Goal: Information Seeking & Learning: Learn about a topic

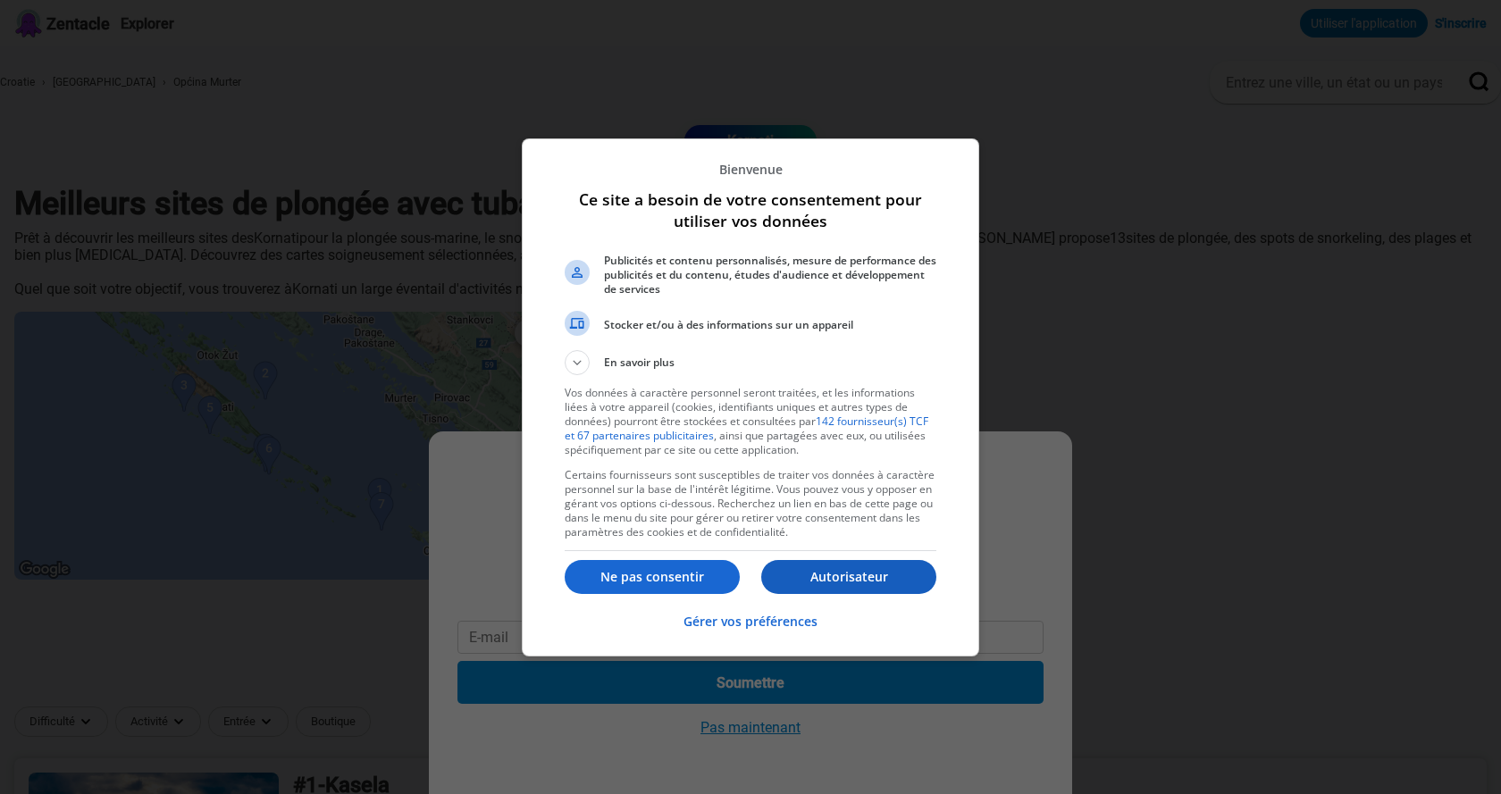
click at [869, 582] on font "Autorisateur" at bounding box center [849, 576] width 78 height 17
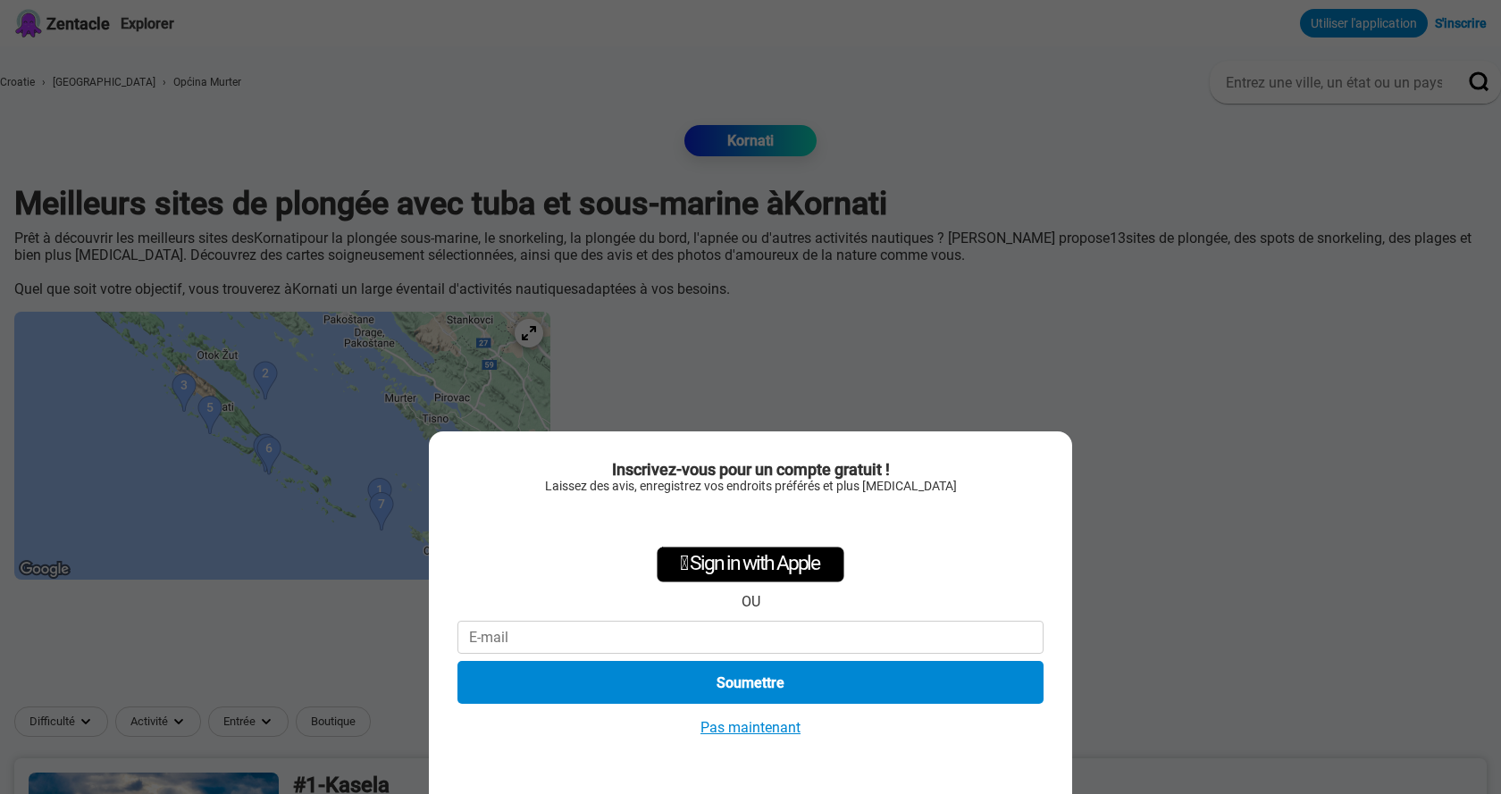
click at [766, 726] on font "Pas maintenant" at bounding box center [751, 727] width 100 height 17
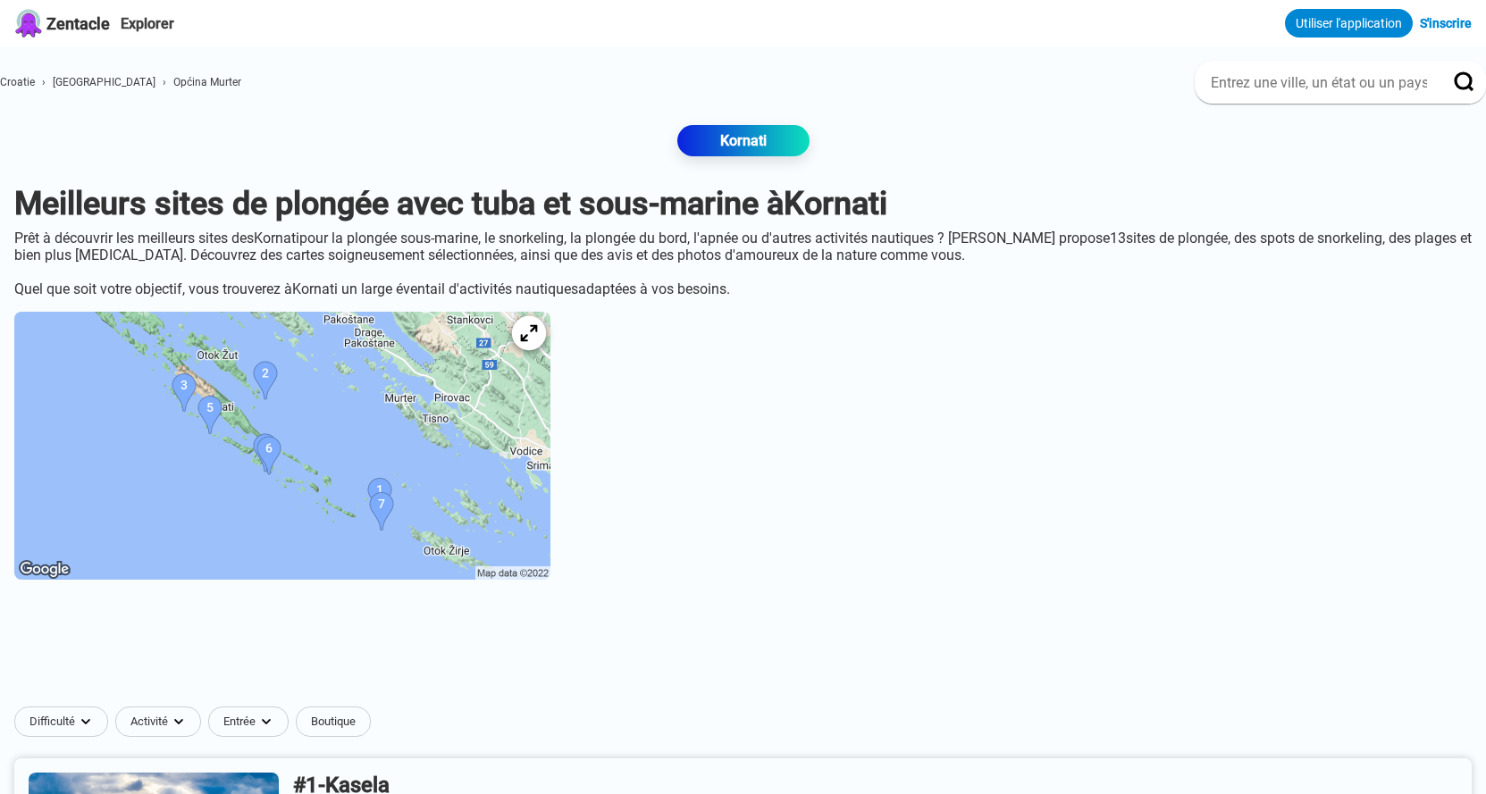
click at [537, 342] on icon at bounding box center [528, 333] width 17 height 17
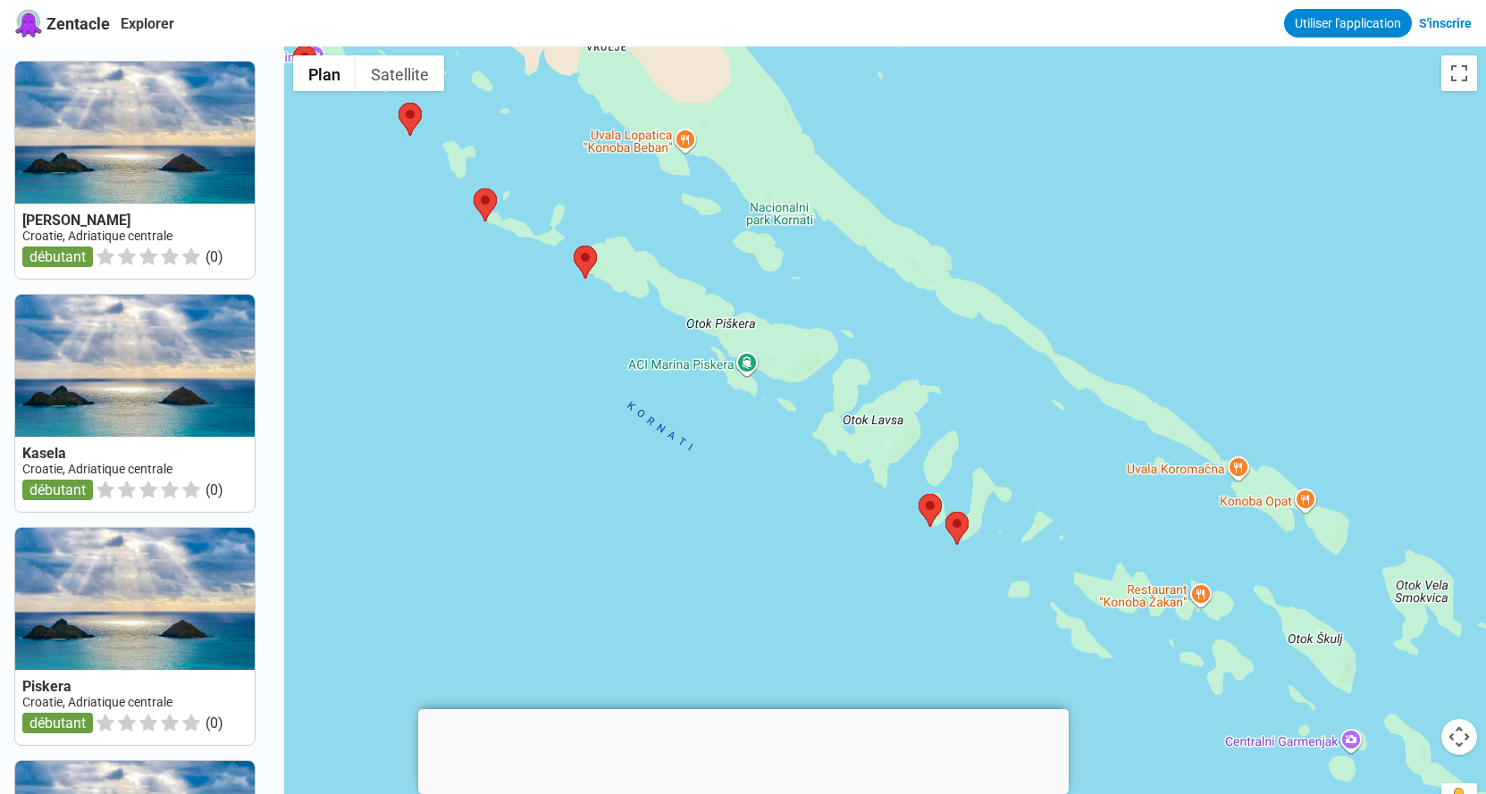
drag, startPoint x: 1067, startPoint y: 640, endPoint x: 985, endPoint y: 630, distance: 82.8
click at [985, 634] on div at bounding box center [885, 443] width 1202 height 794
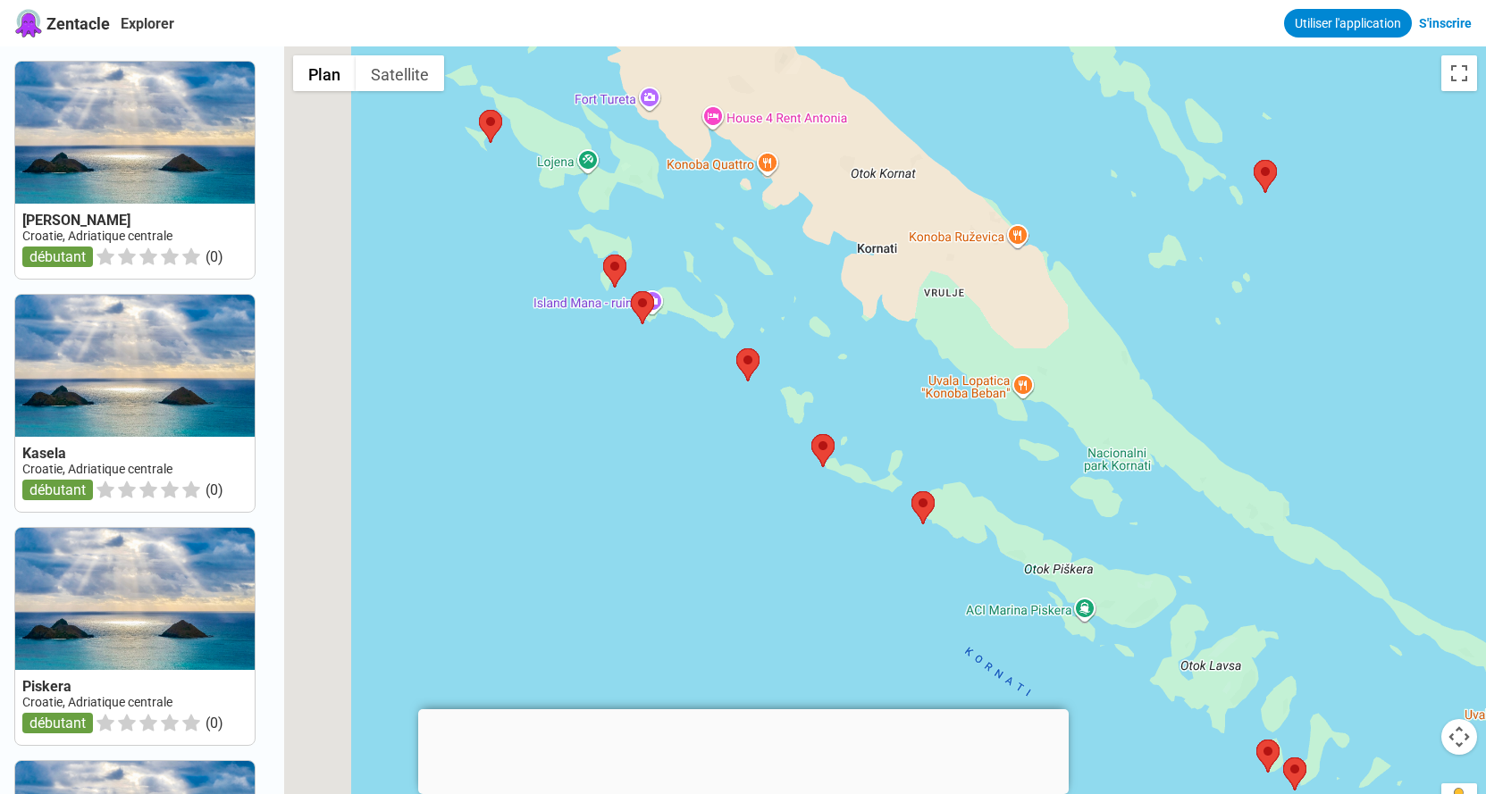
drag, startPoint x: 713, startPoint y: 455, endPoint x: 1074, endPoint y: 694, distance: 433.2
click at [1074, 694] on div at bounding box center [885, 443] width 1202 height 794
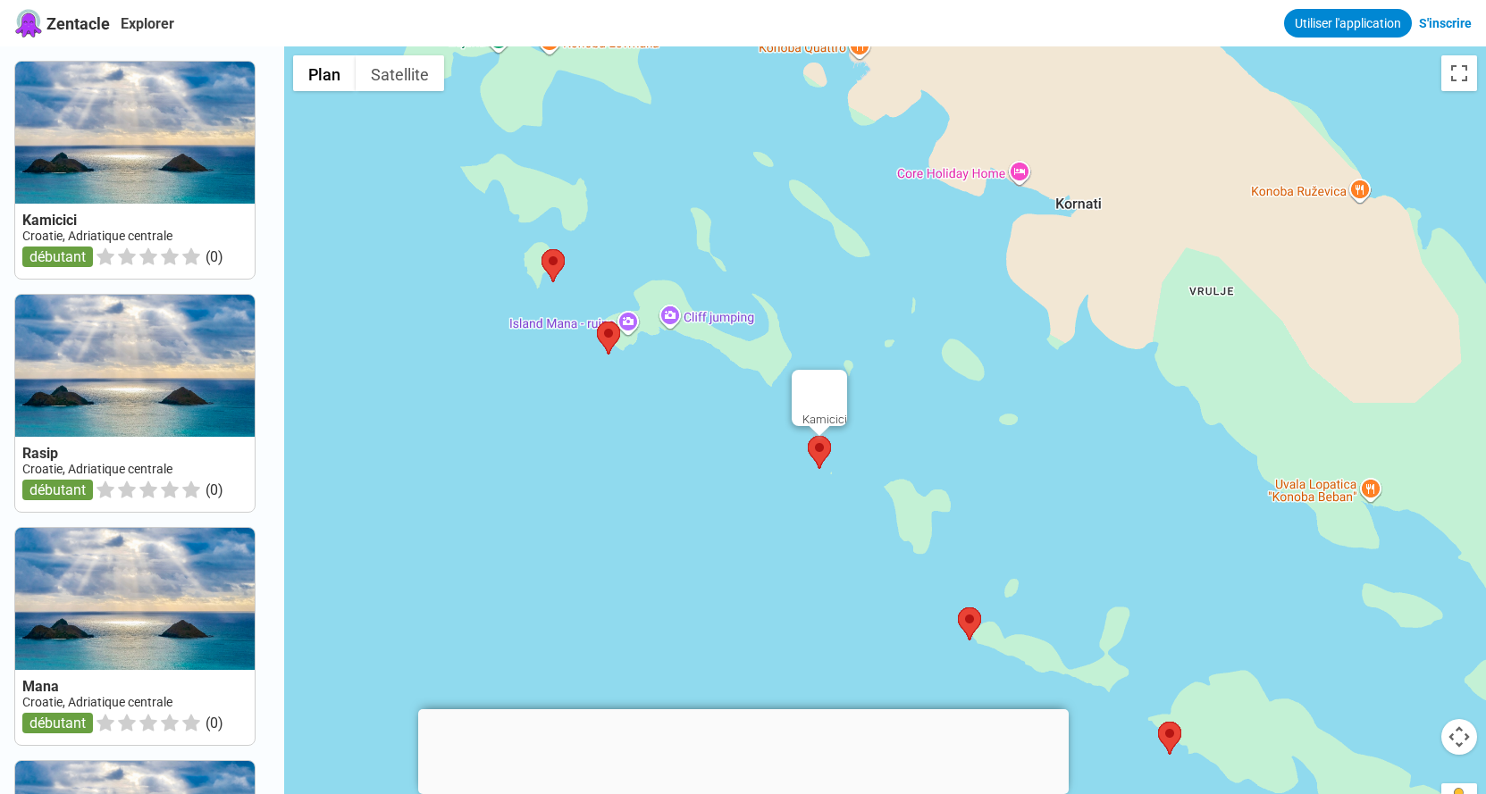
click at [808, 436] on area at bounding box center [808, 436] width 0 height 0
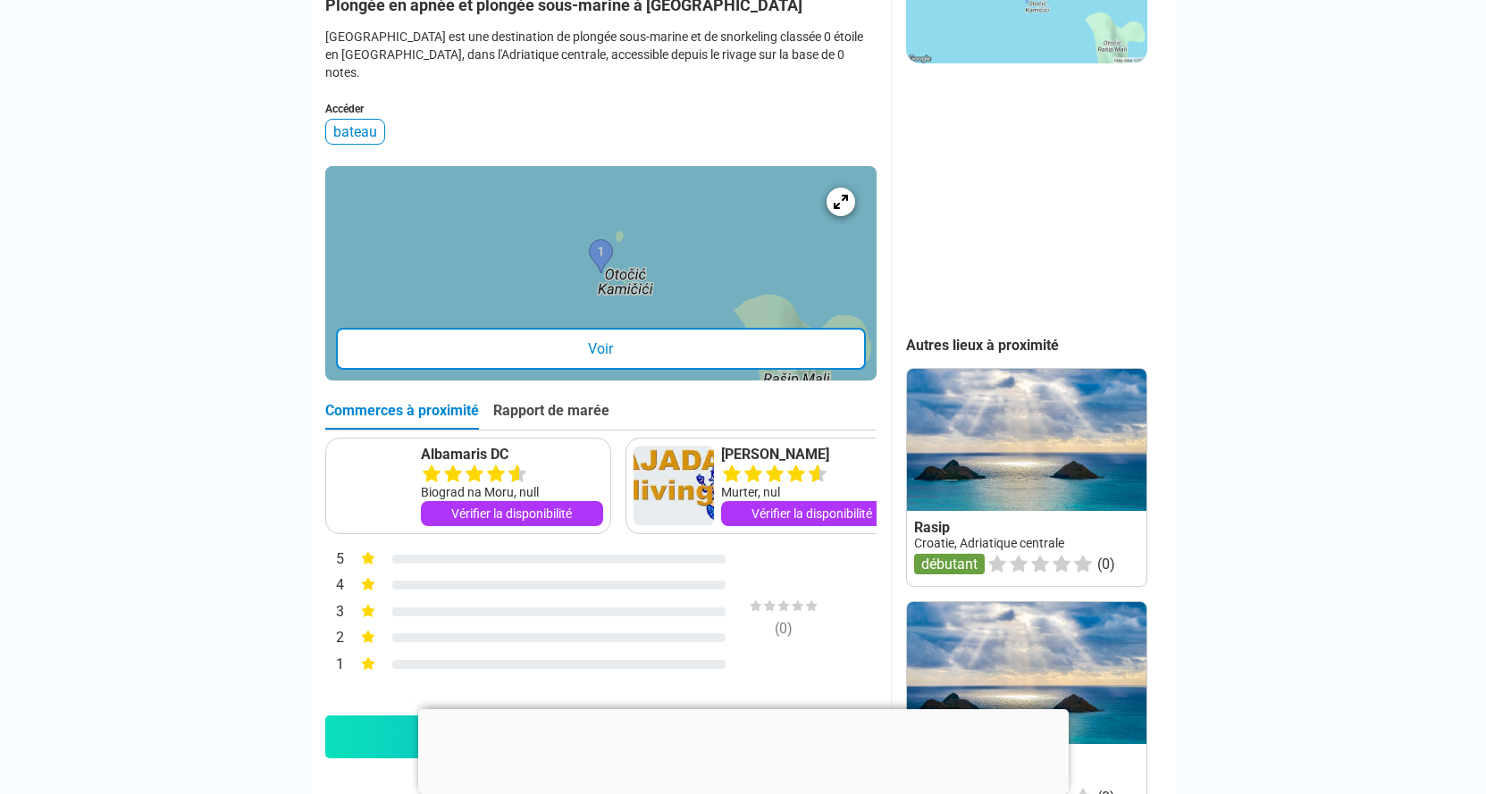
scroll to position [581, 0]
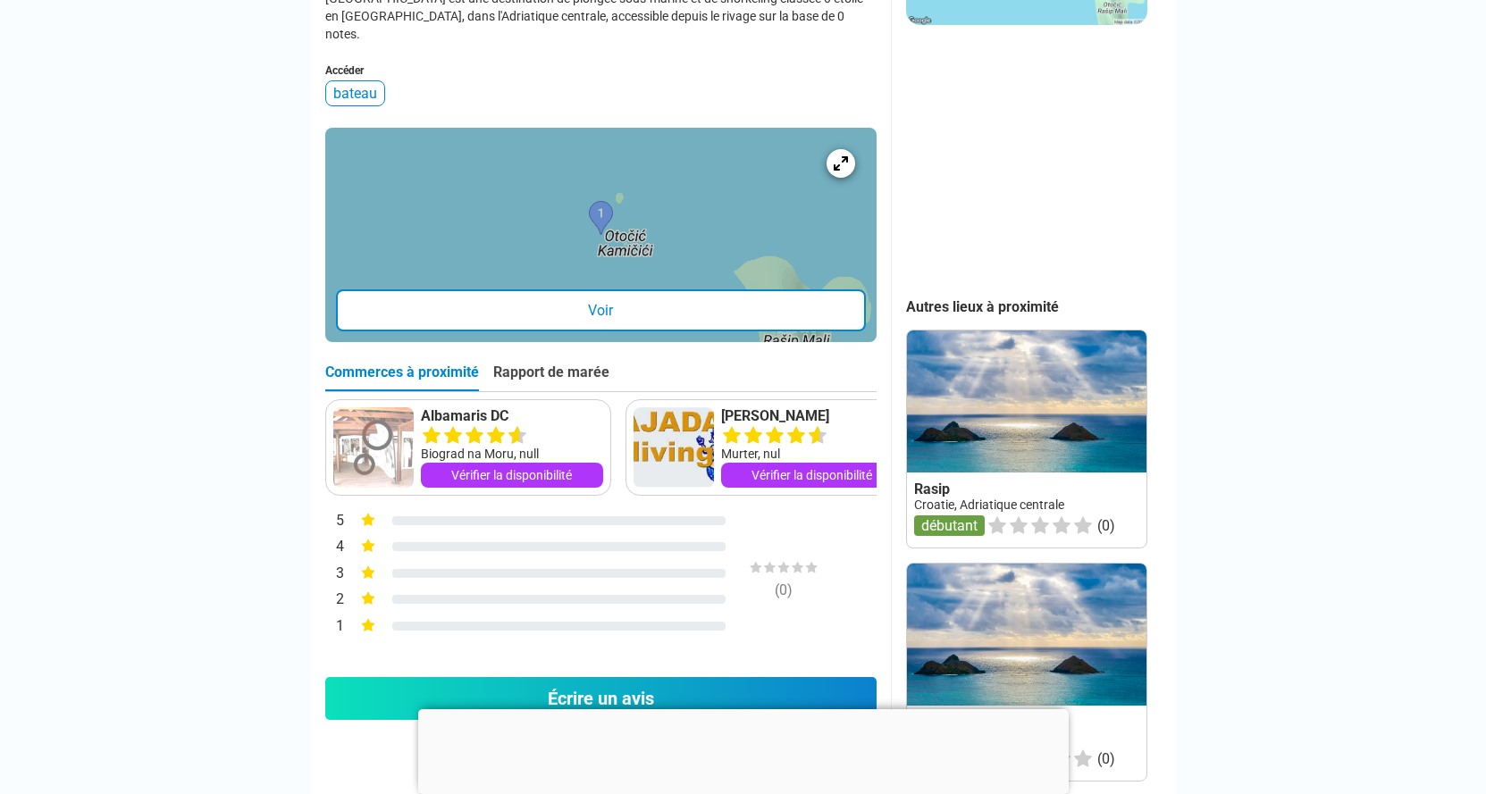
click at [591, 304] on font "Voir" at bounding box center [600, 310] width 25 height 17
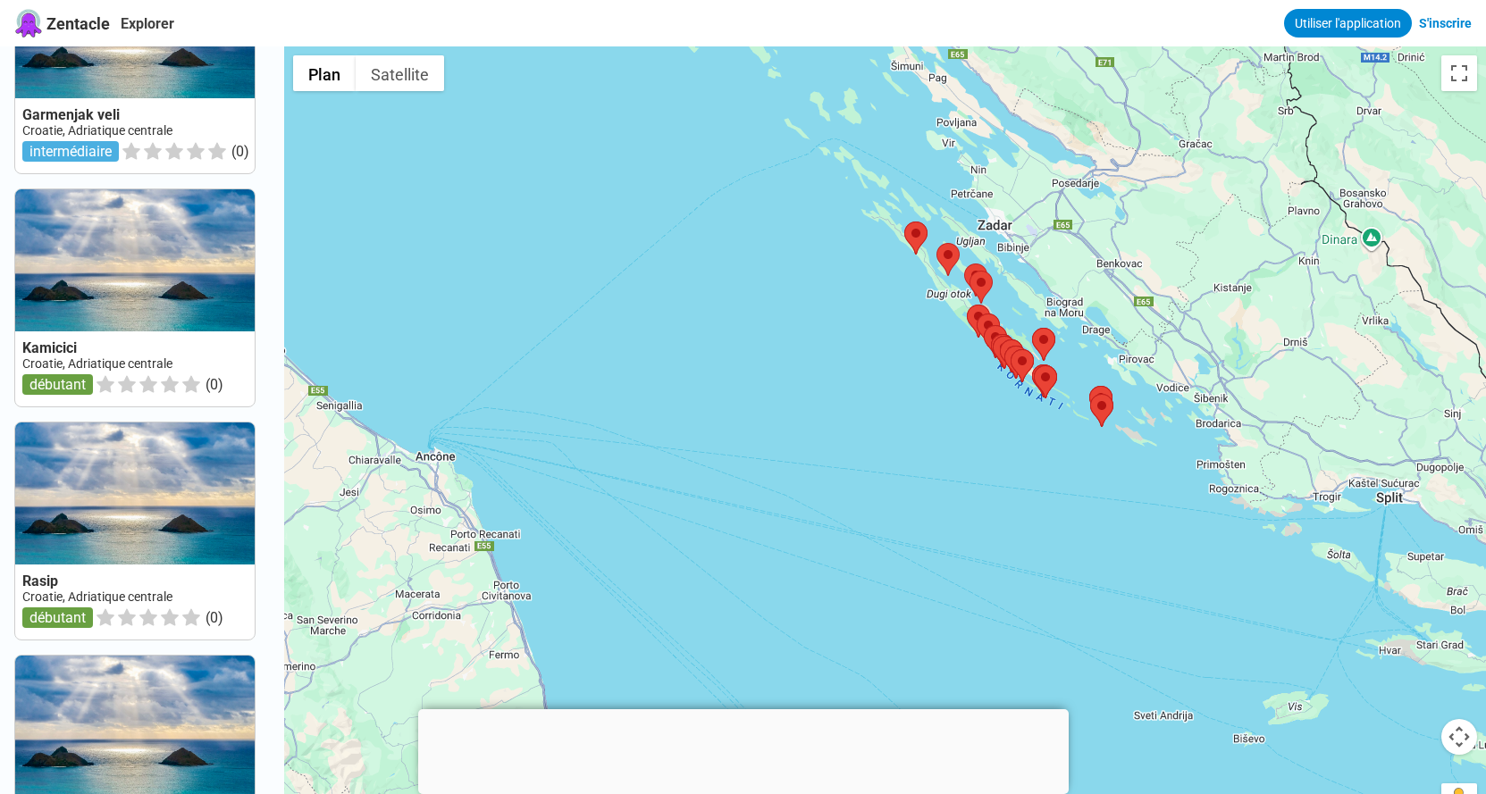
scroll to position [1015, 0]
